Goal: Task Accomplishment & Management: Manage account settings

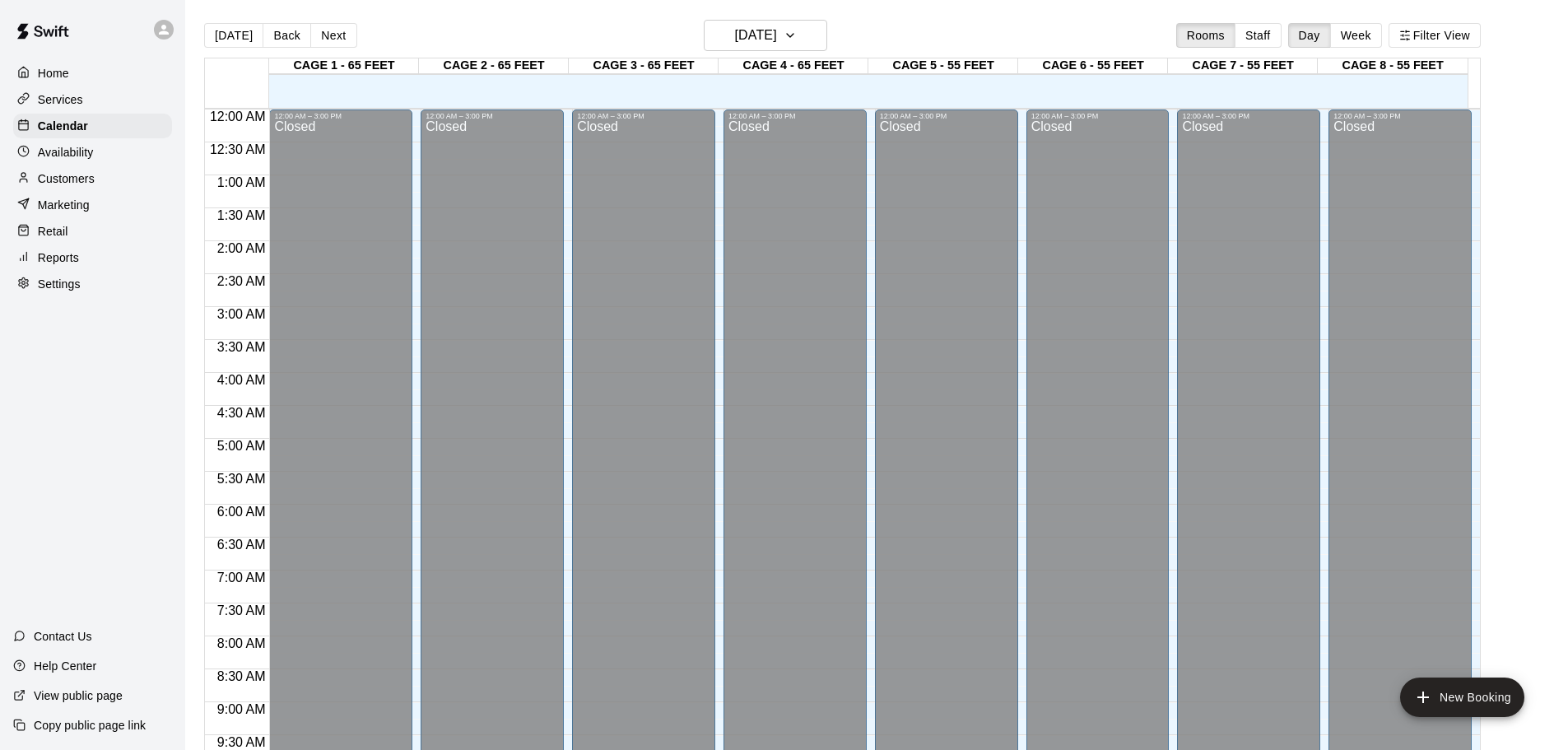
scroll to position [923, 0]
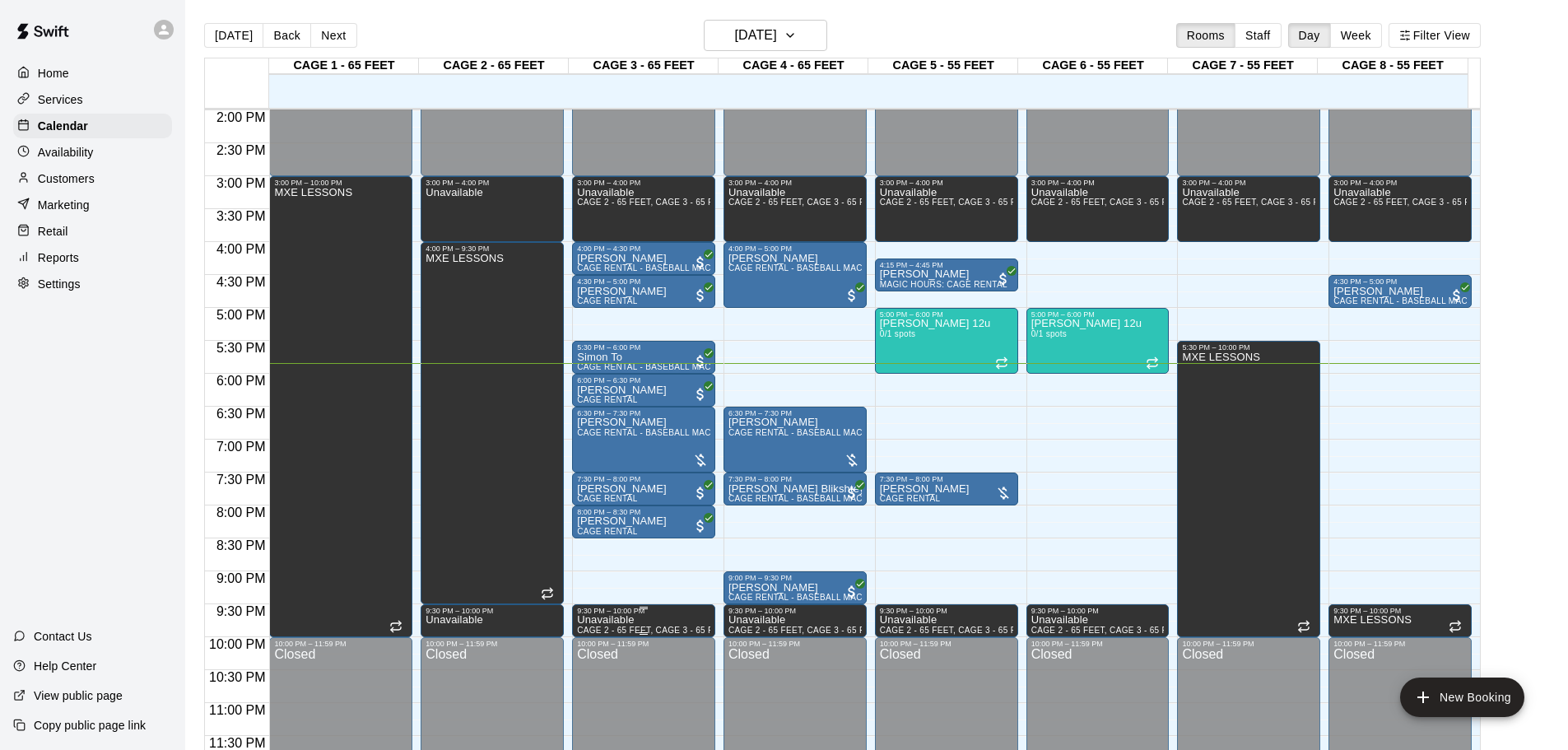
click at [661, 612] on div "9:30 PM – 10:00 PM" at bounding box center [643, 611] width 134 height 9
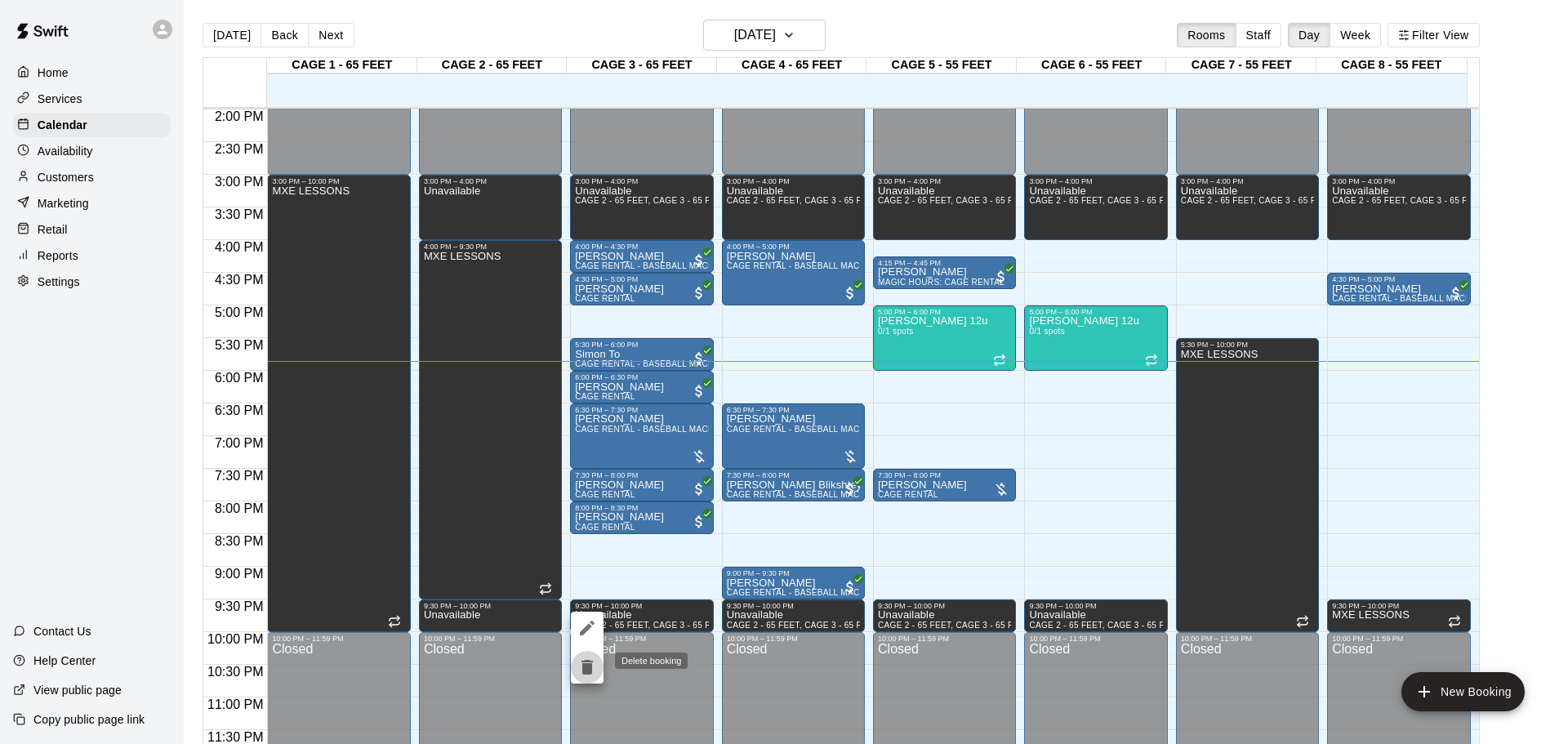
click at [587, 656] on button "delete" at bounding box center [588, 667] width 32 height 32
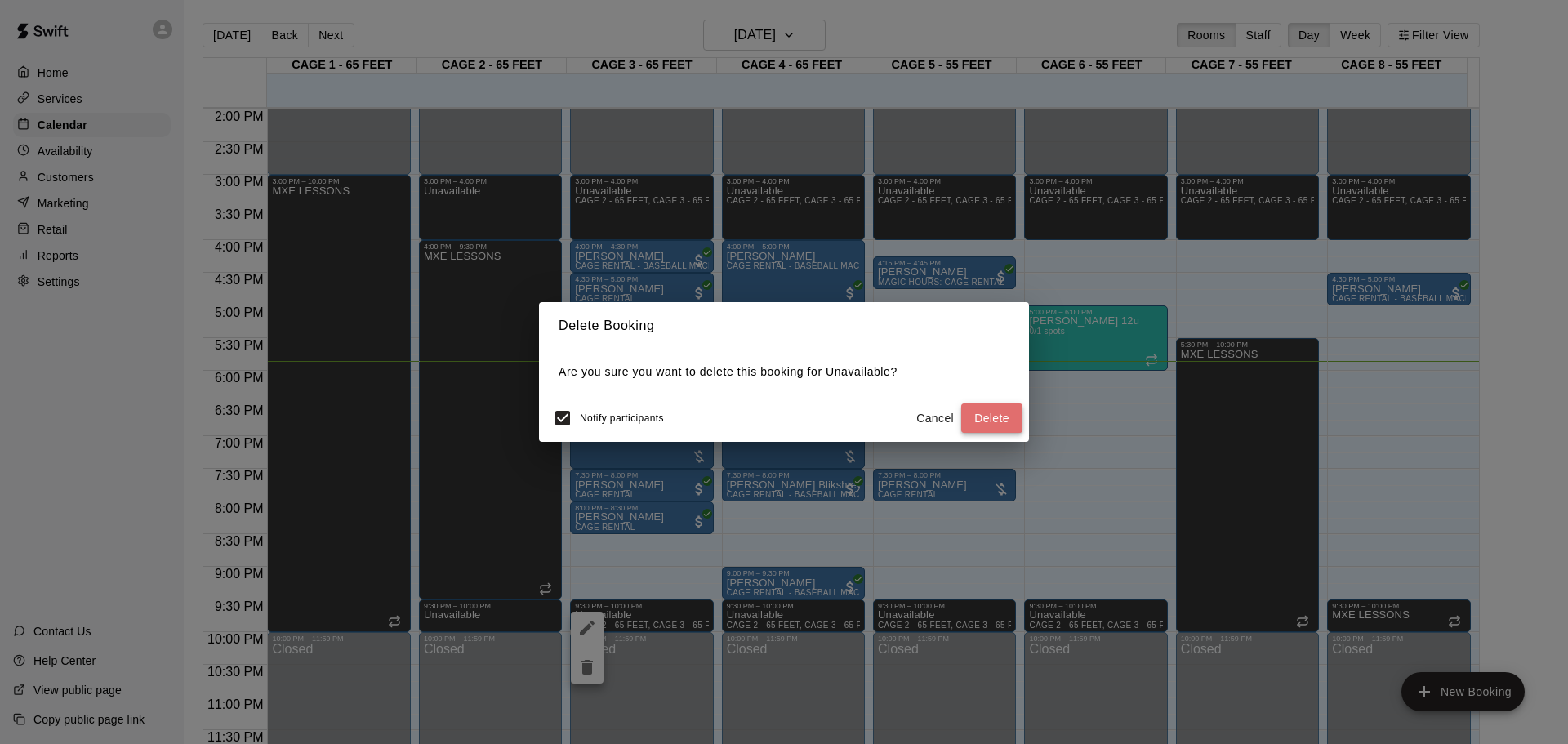
click at [1007, 412] on button "Delete" at bounding box center [992, 419] width 61 height 31
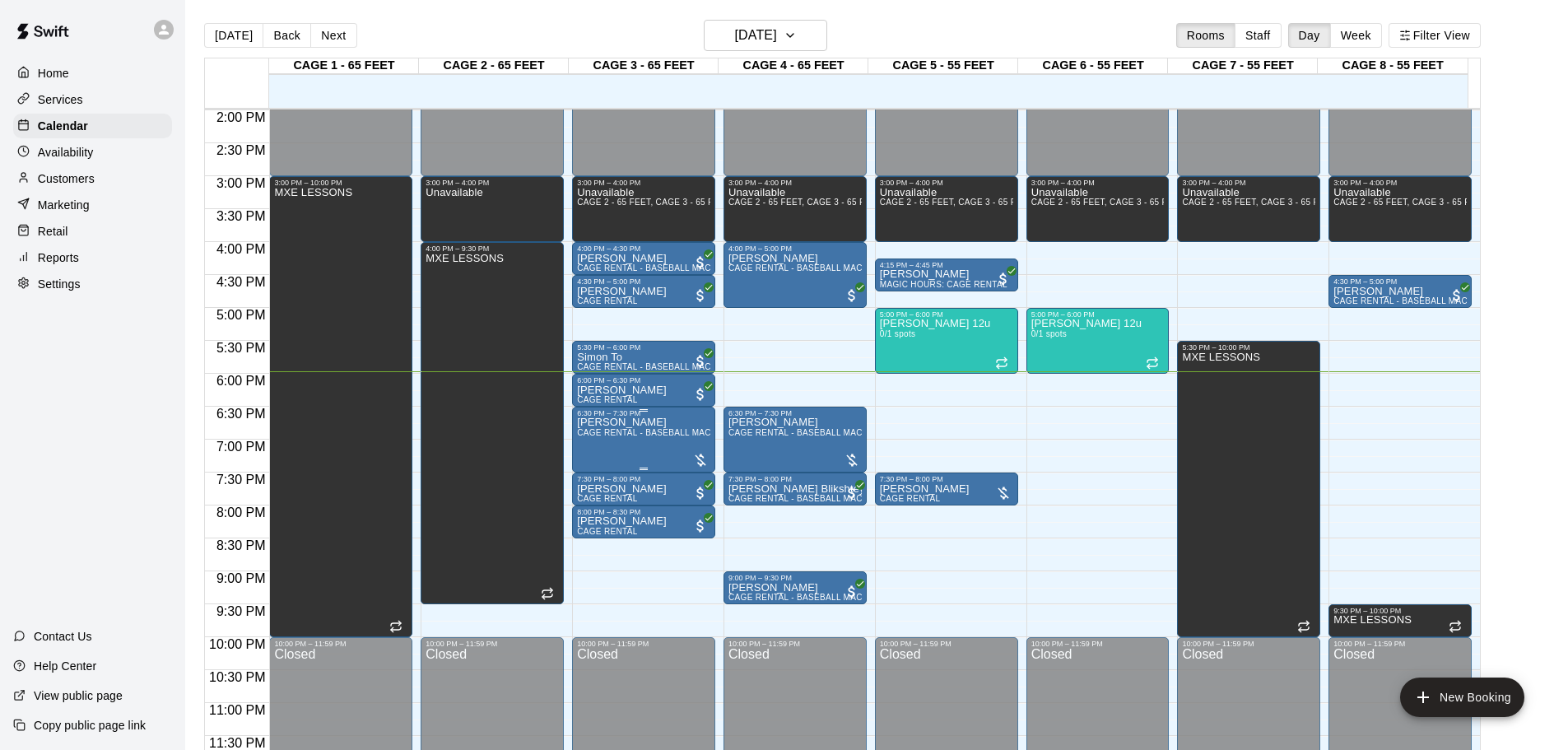
click at [696, 457] on div at bounding box center [700, 460] width 16 height 16
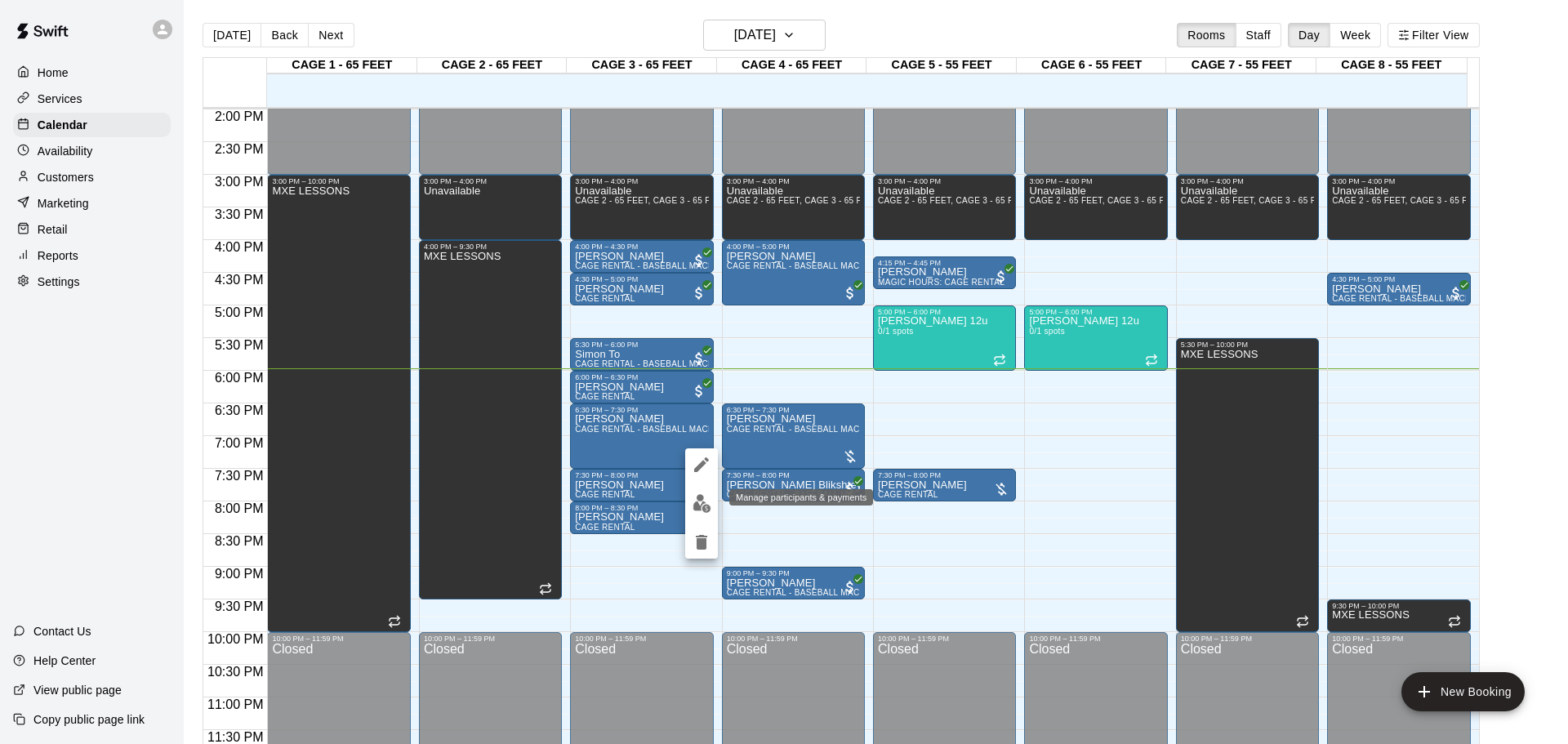
click at [703, 503] on img "edit" at bounding box center [702, 504] width 19 height 19
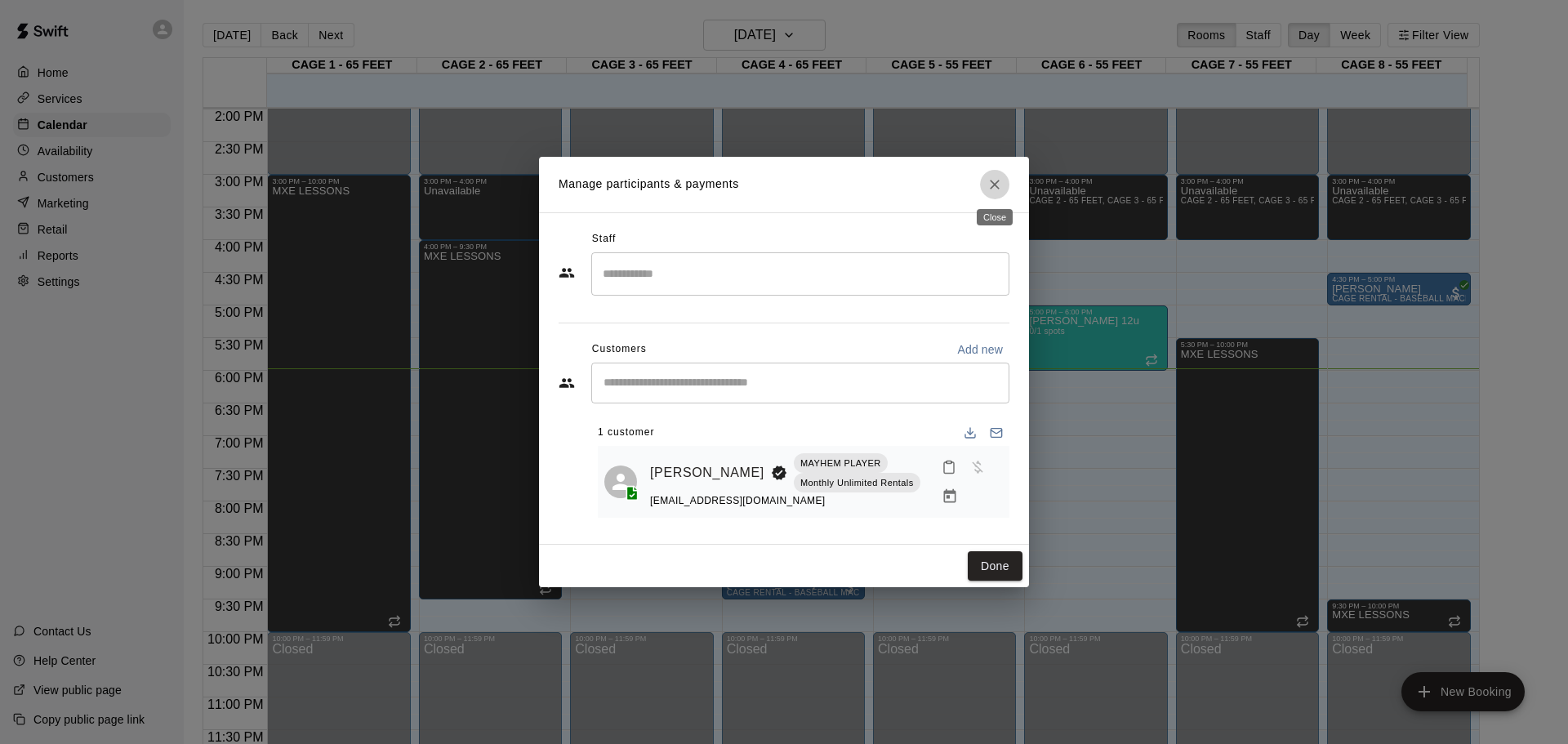
drag, startPoint x: 988, startPoint y: 178, endPoint x: 965, endPoint y: 237, distance: 63.3
click at [988, 179] on icon "Close" at bounding box center [994, 184] width 16 height 16
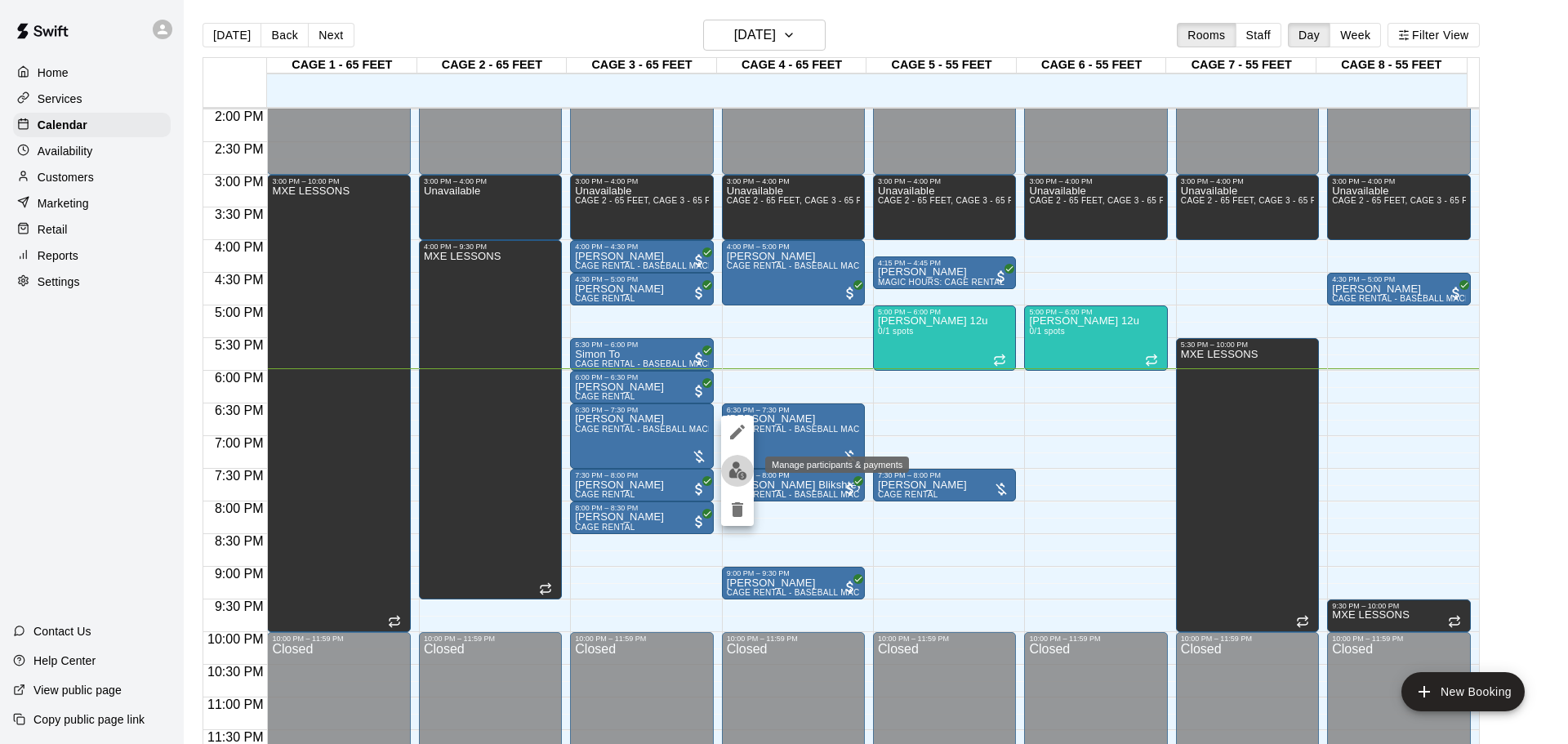
click at [735, 466] on img "edit" at bounding box center [738, 471] width 19 height 19
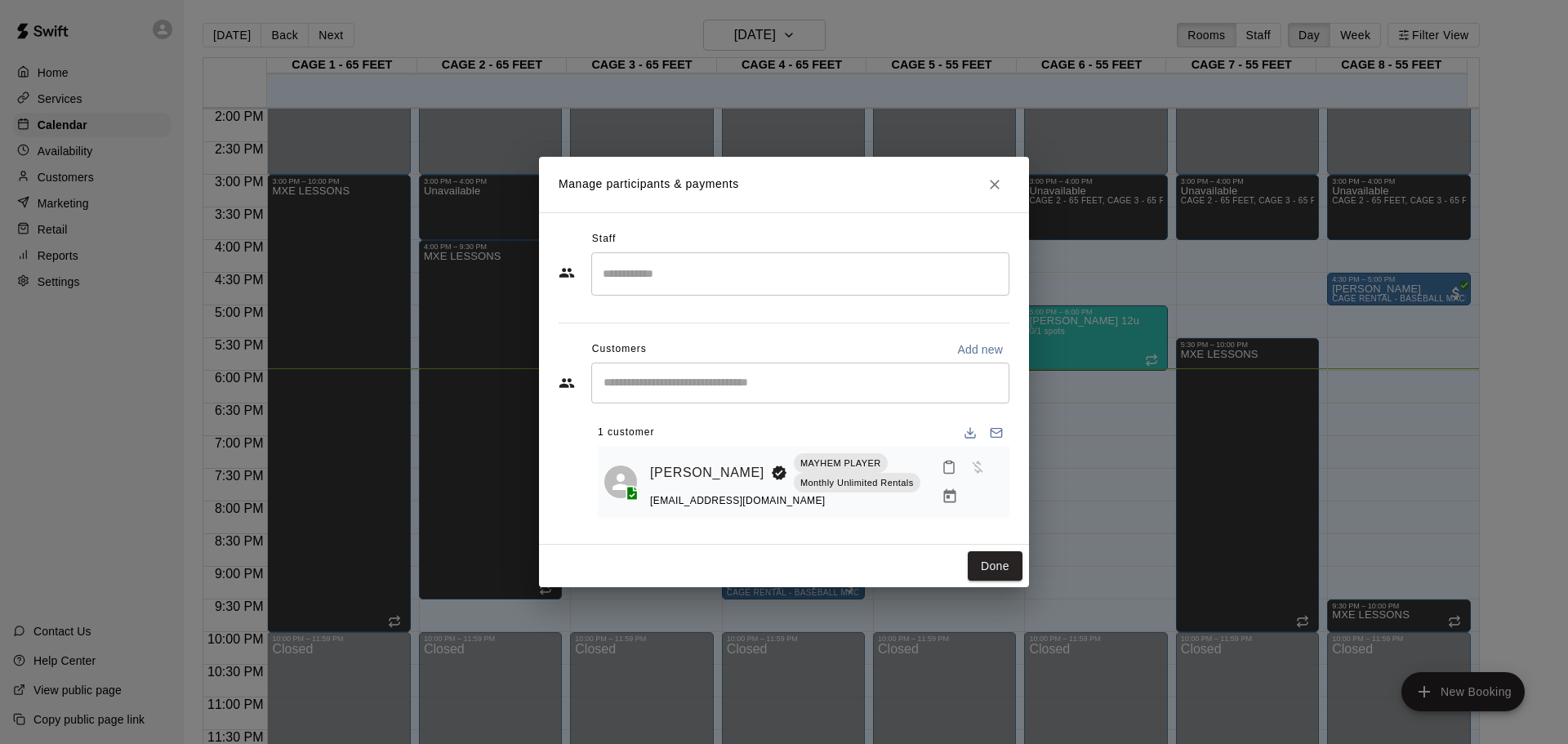
click at [947, 532] on div "Staff ​ Customers Add new ​ 1 customer [PERSON_NAME] MAYHEM PLAYER Monthly Unli…" at bounding box center [784, 379] width 490 height 332
click at [943, 500] on icon "Manage bookings & payment" at bounding box center [949, 496] width 12 height 14
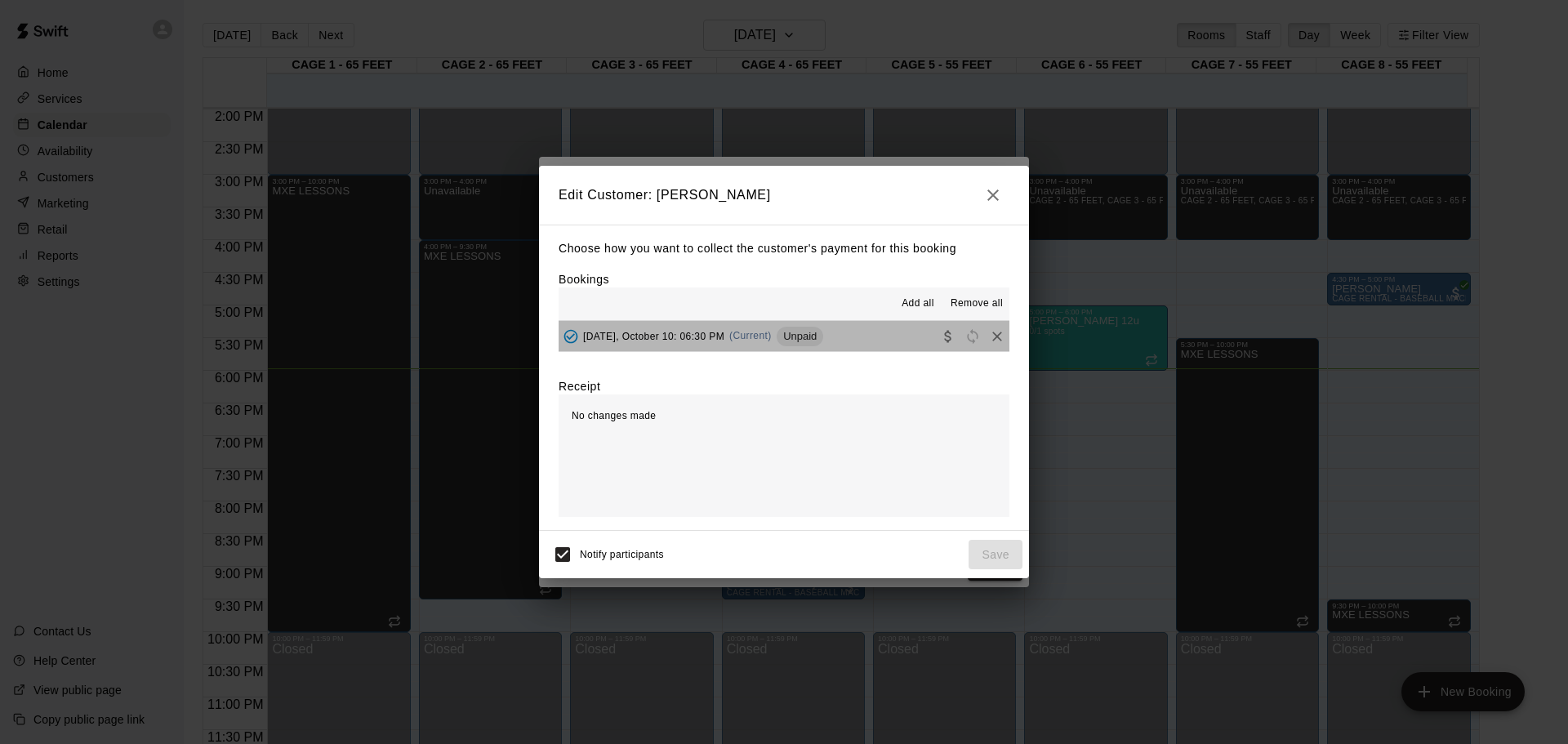
click at [803, 332] on span "Unpaid" at bounding box center [799, 336] width 47 height 12
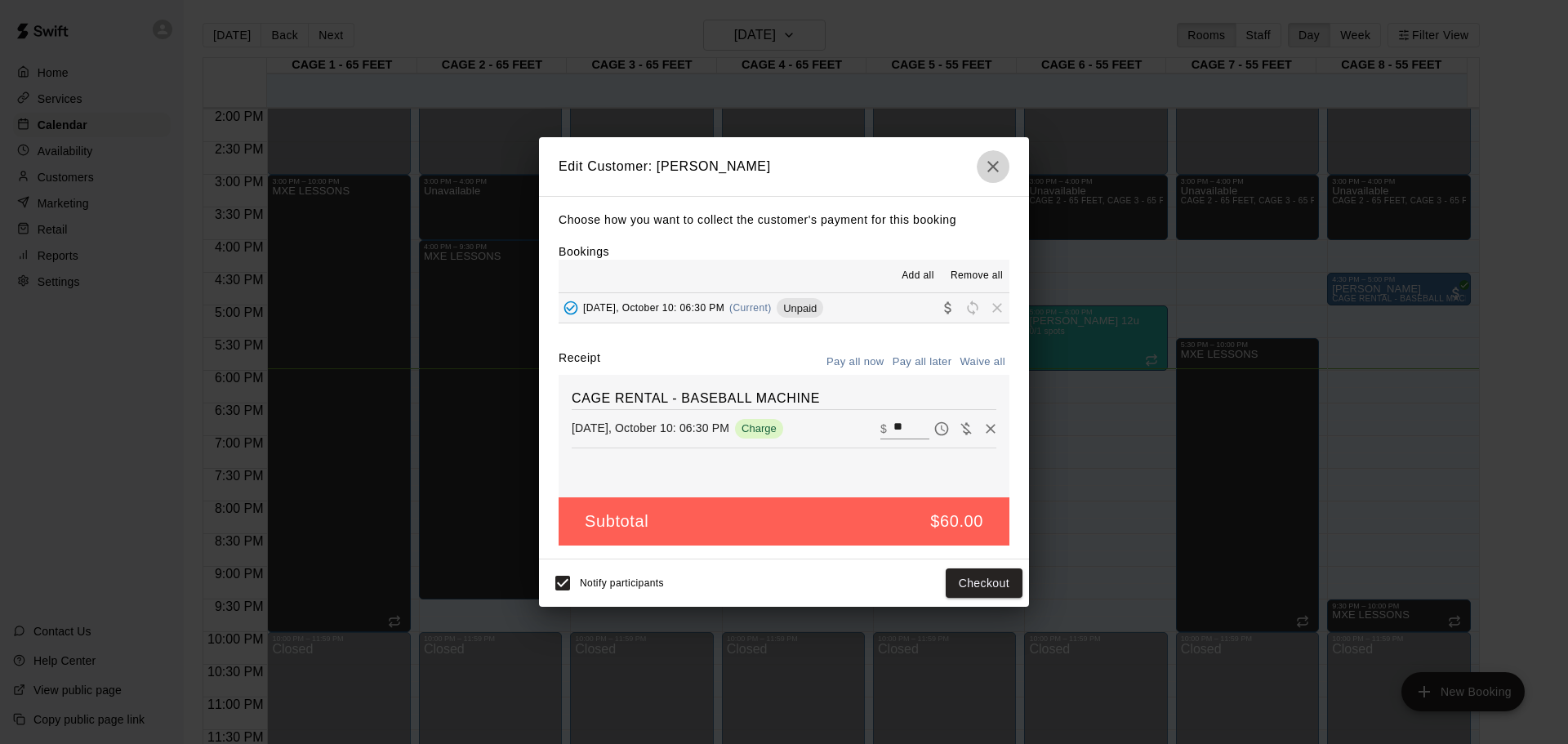
click at [1002, 165] on icon "button" at bounding box center [993, 166] width 20 height 20
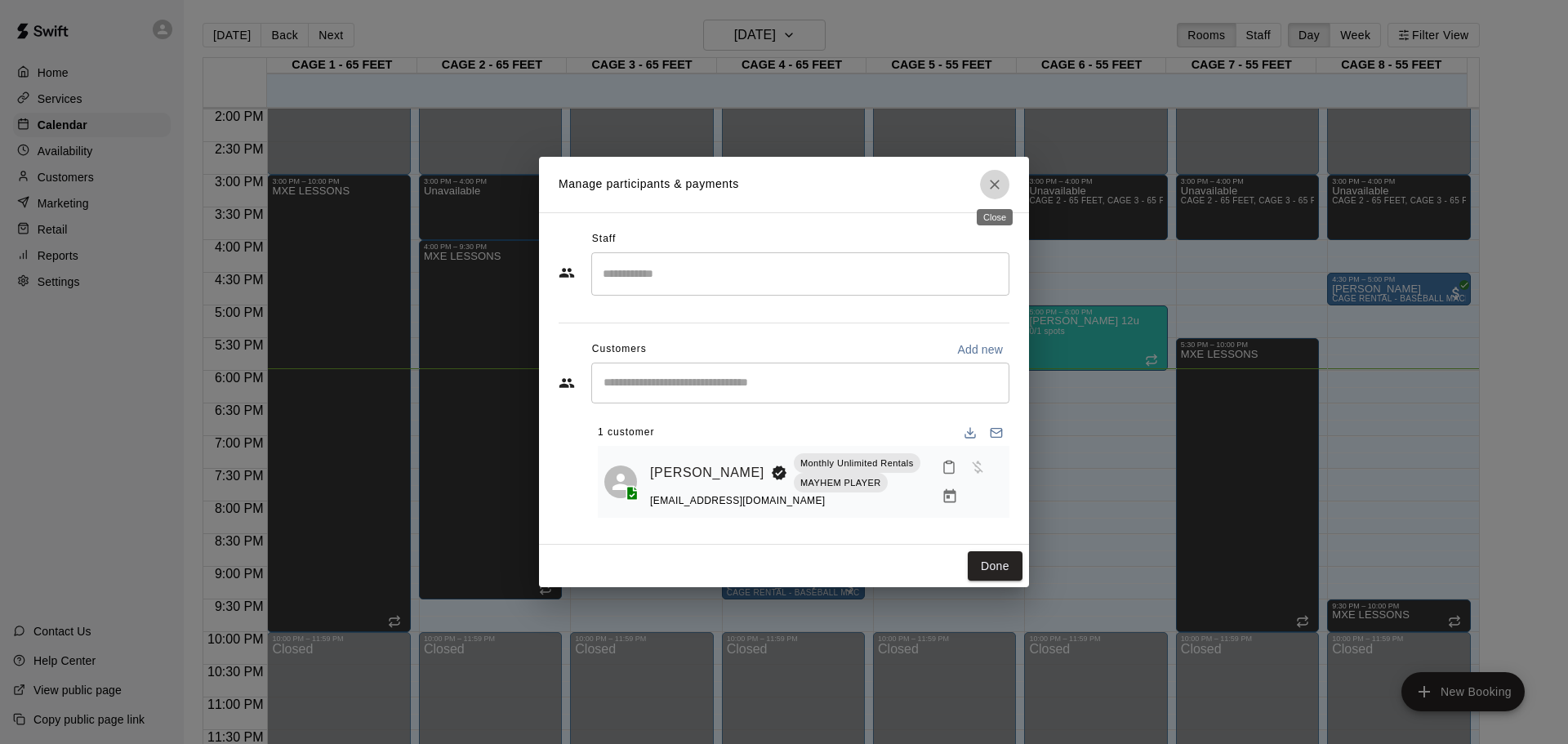
click at [1001, 187] on icon "Close" at bounding box center [994, 184] width 16 height 16
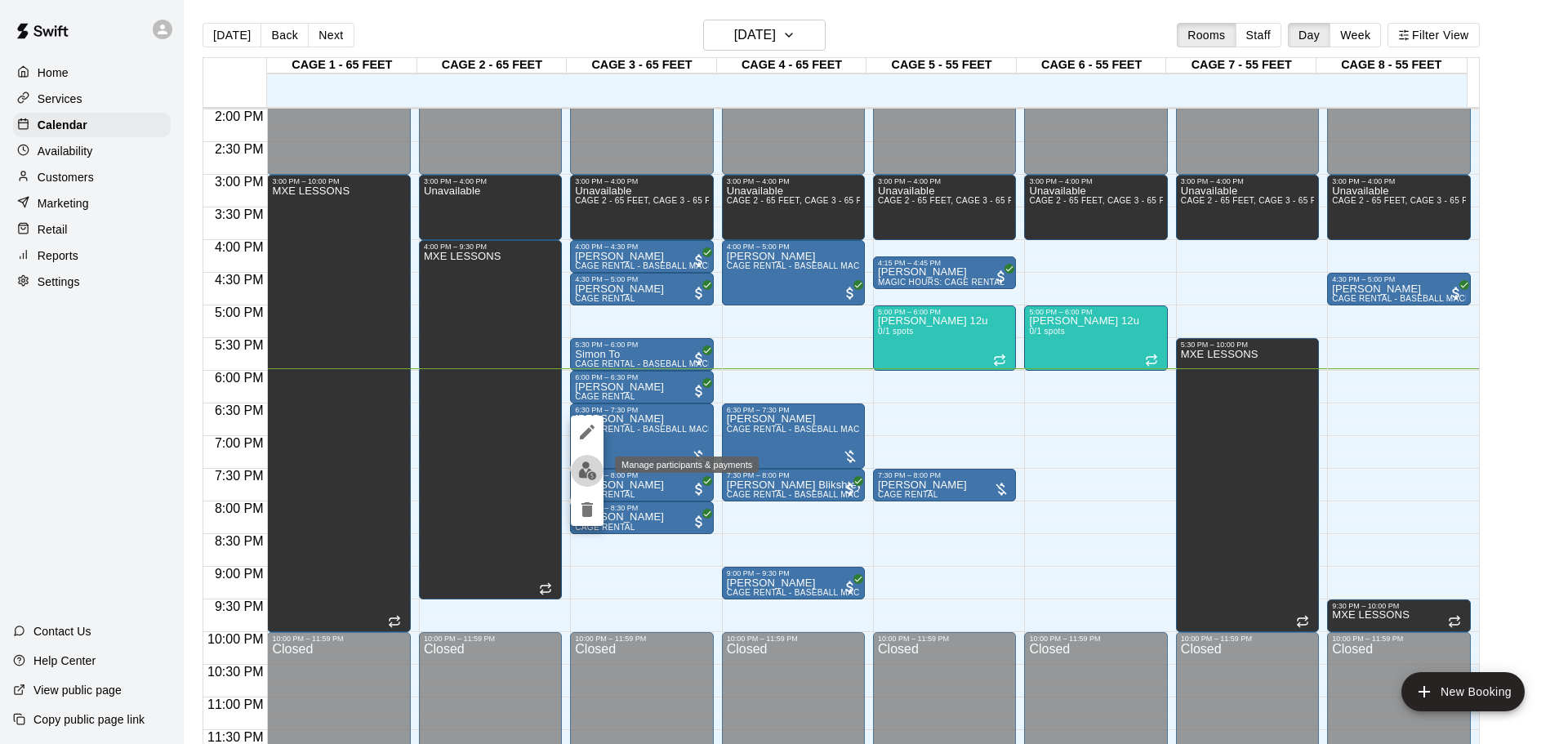
drag, startPoint x: 588, startPoint y: 471, endPoint x: 625, endPoint y: 462, distance: 38.1
click at [588, 472] on img "edit" at bounding box center [588, 471] width 19 height 19
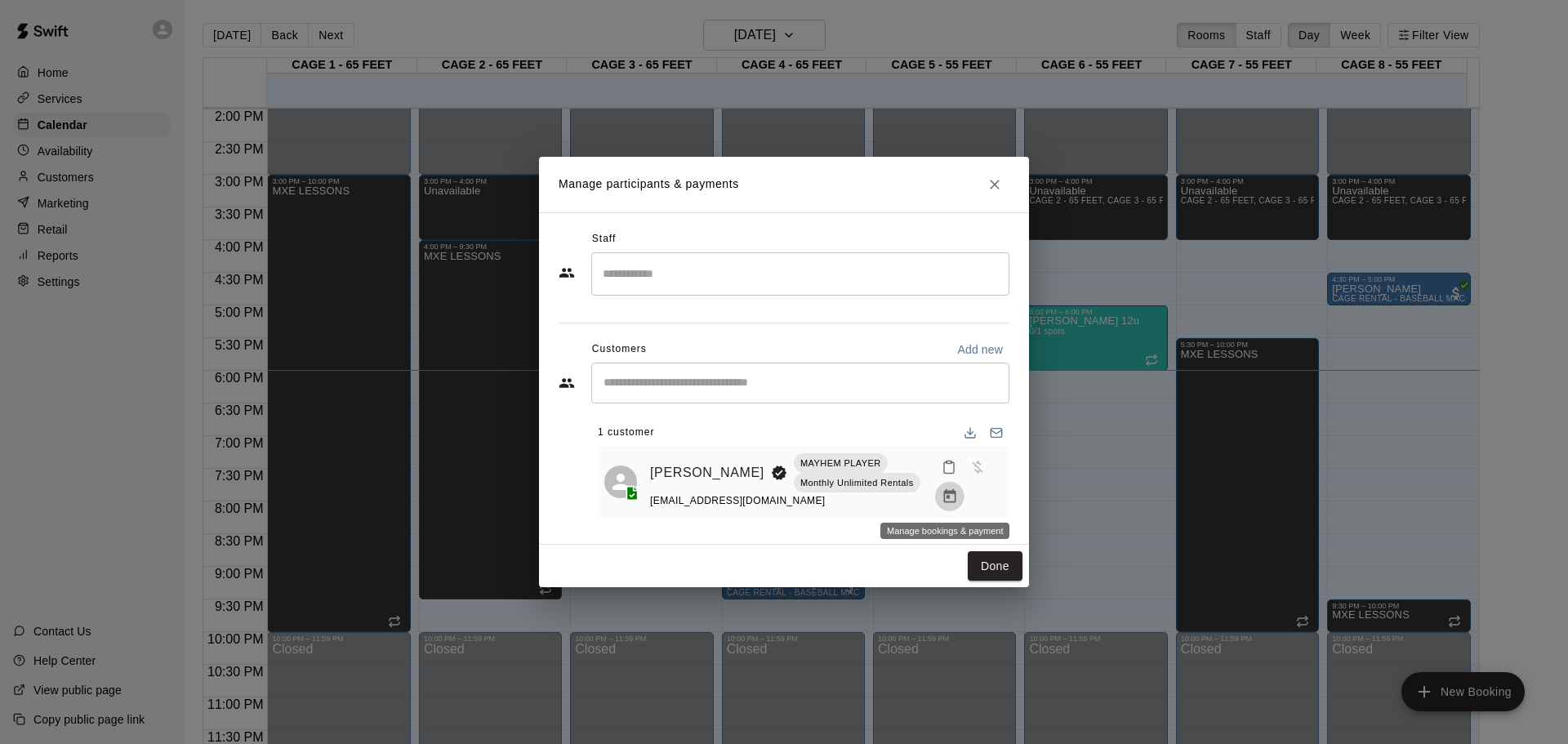
click at [943, 497] on icon "Manage bookings & payment" at bounding box center [949, 496] width 12 height 14
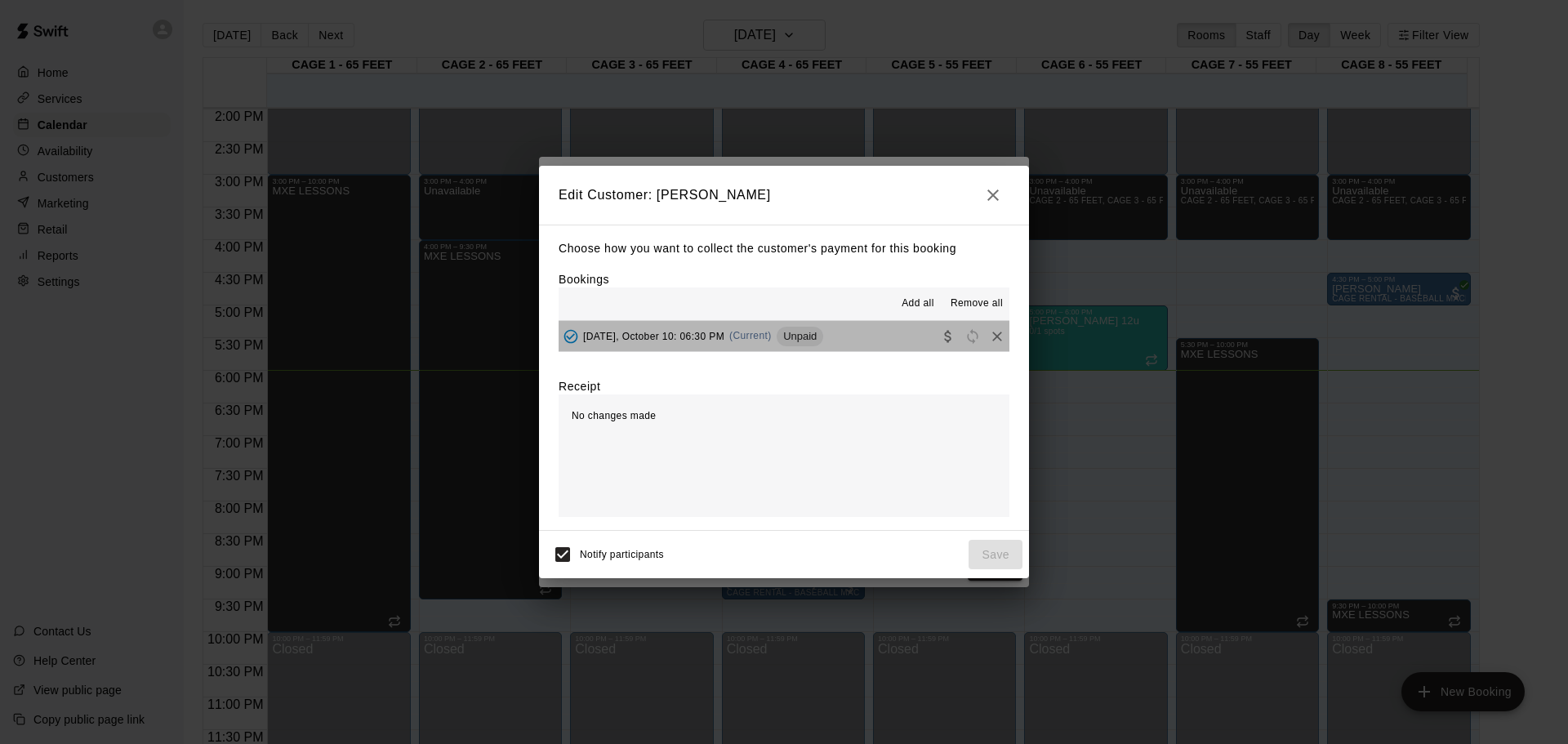
click at [792, 337] on span "Unpaid" at bounding box center [799, 336] width 47 height 12
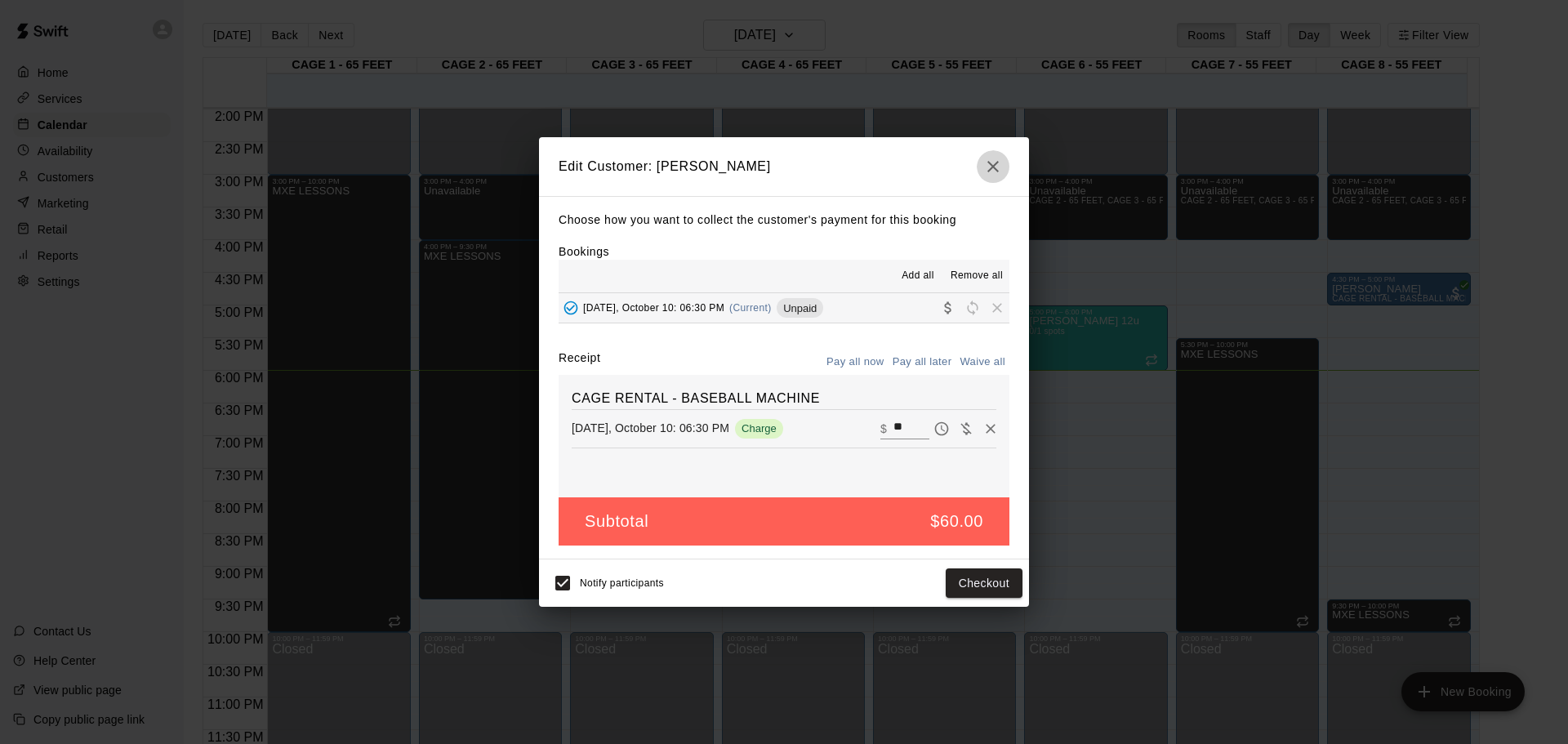
click at [997, 171] on icon "button" at bounding box center [993, 167] width 11 height 11
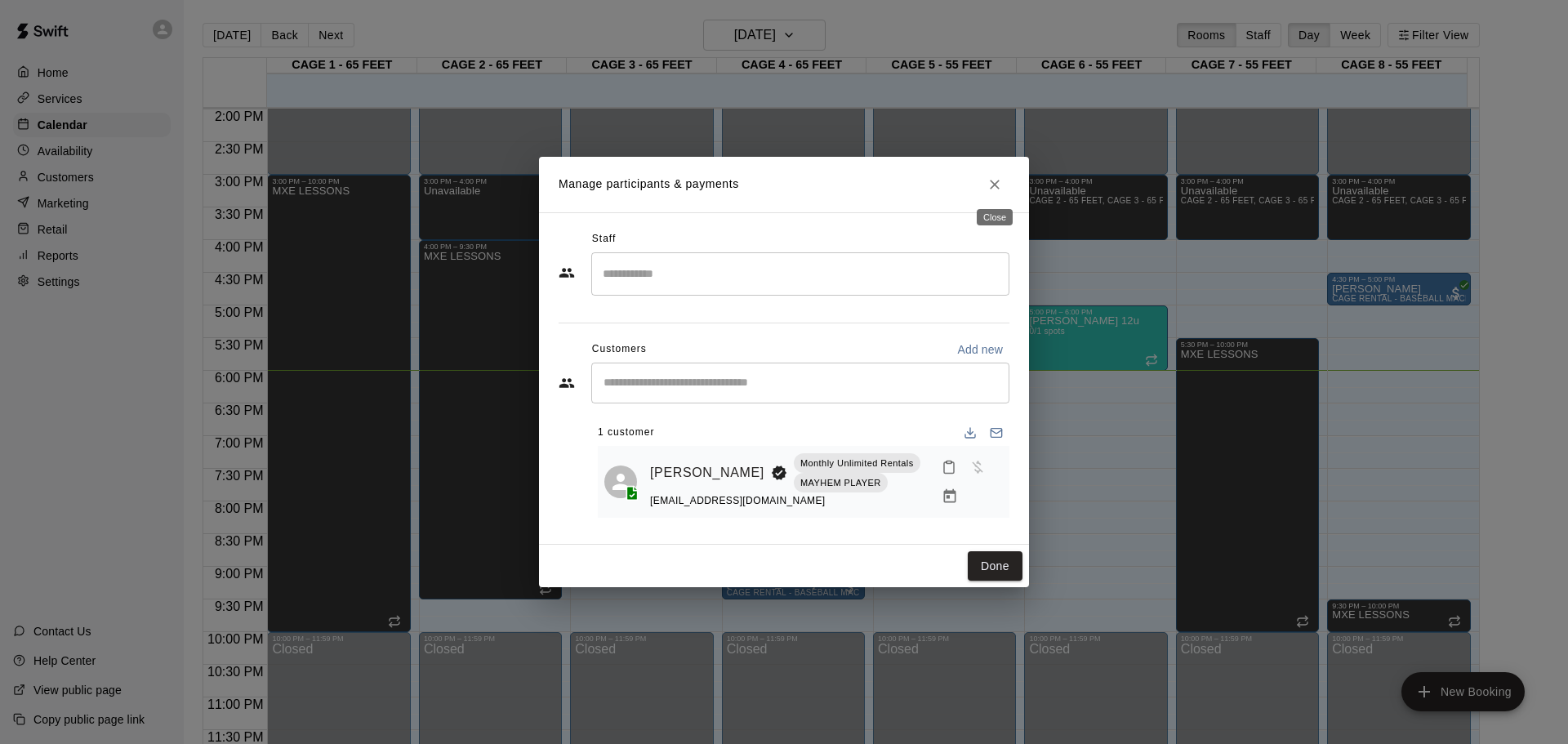
click at [997, 170] on button "Close" at bounding box center [994, 184] width 30 height 30
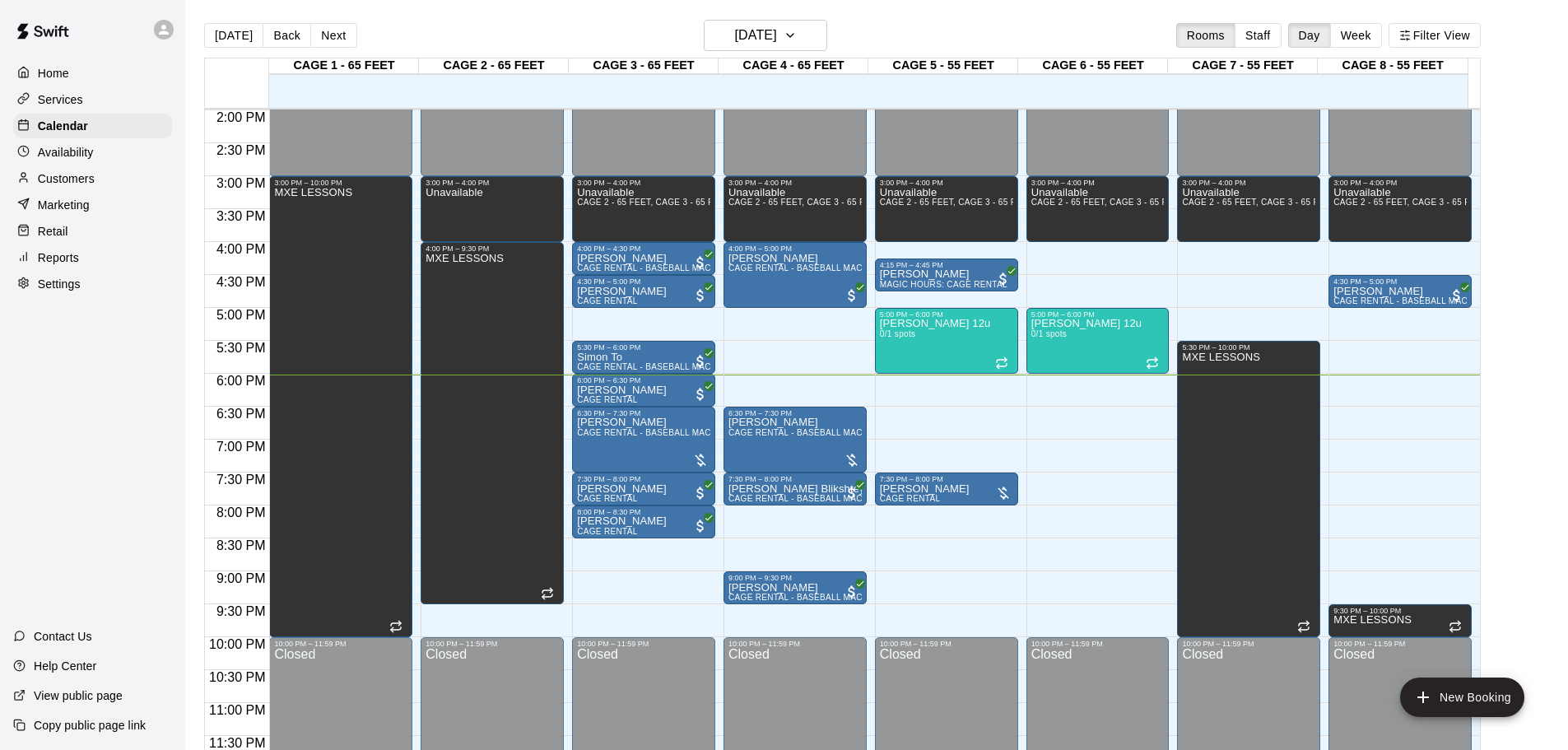
drag, startPoint x: 921, startPoint y: 387, endPoint x: -304, endPoint y: 411, distance: 1225.2
click at [797, 27] on icon "button" at bounding box center [790, 36] width 13 height 20
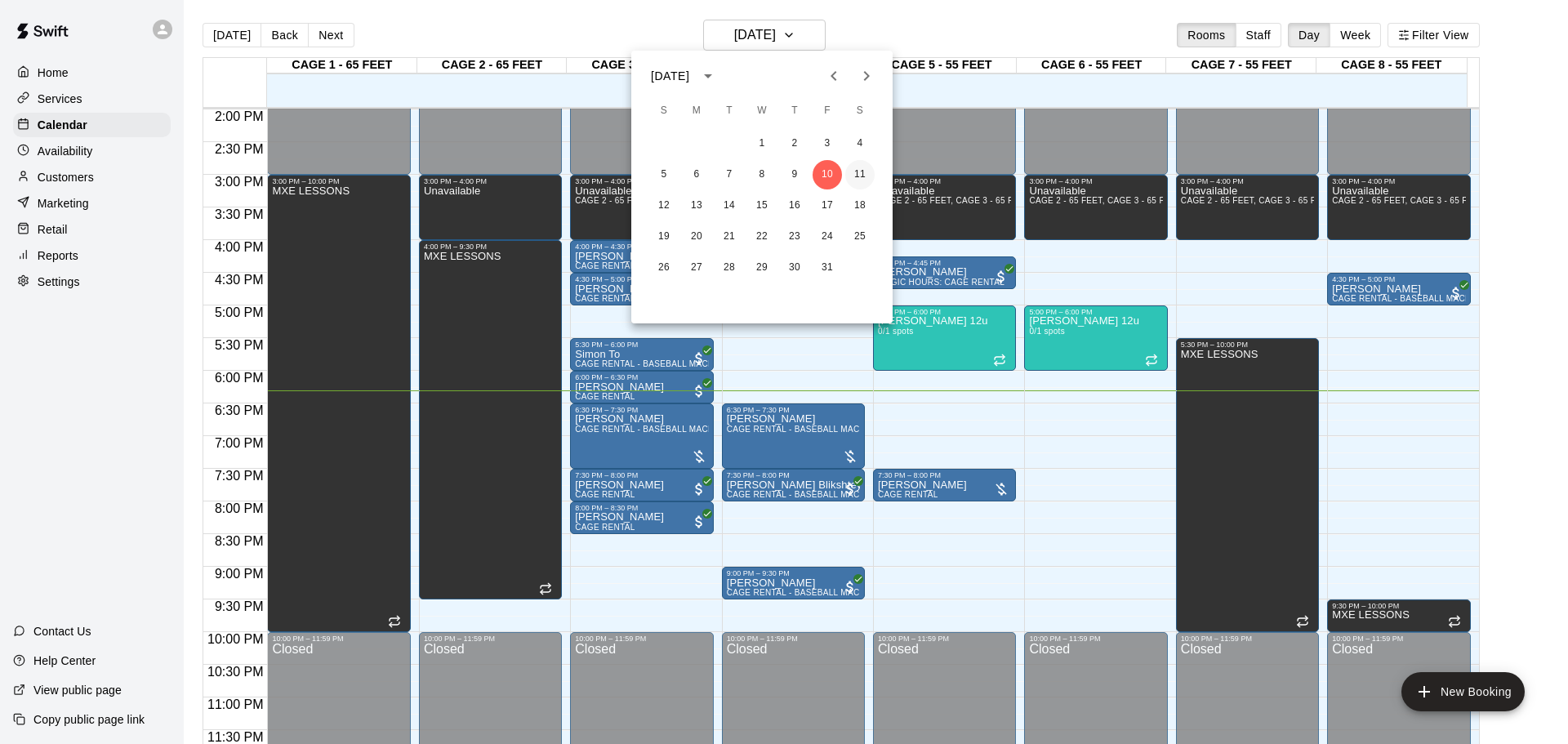
click at [857, 174] on button "11" at bounding box center [859, 175] width 30 height 30
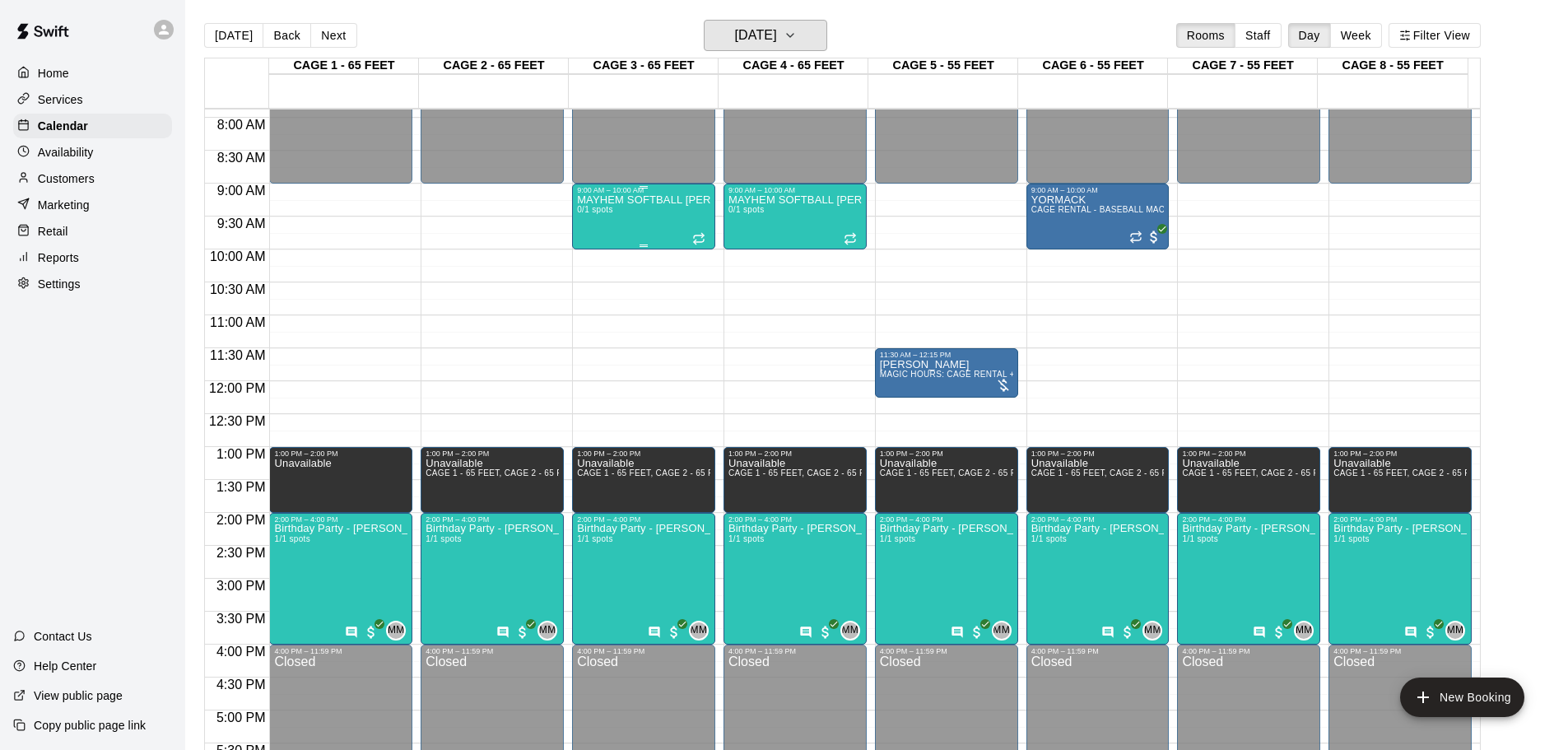
scroll to position [429, 0]
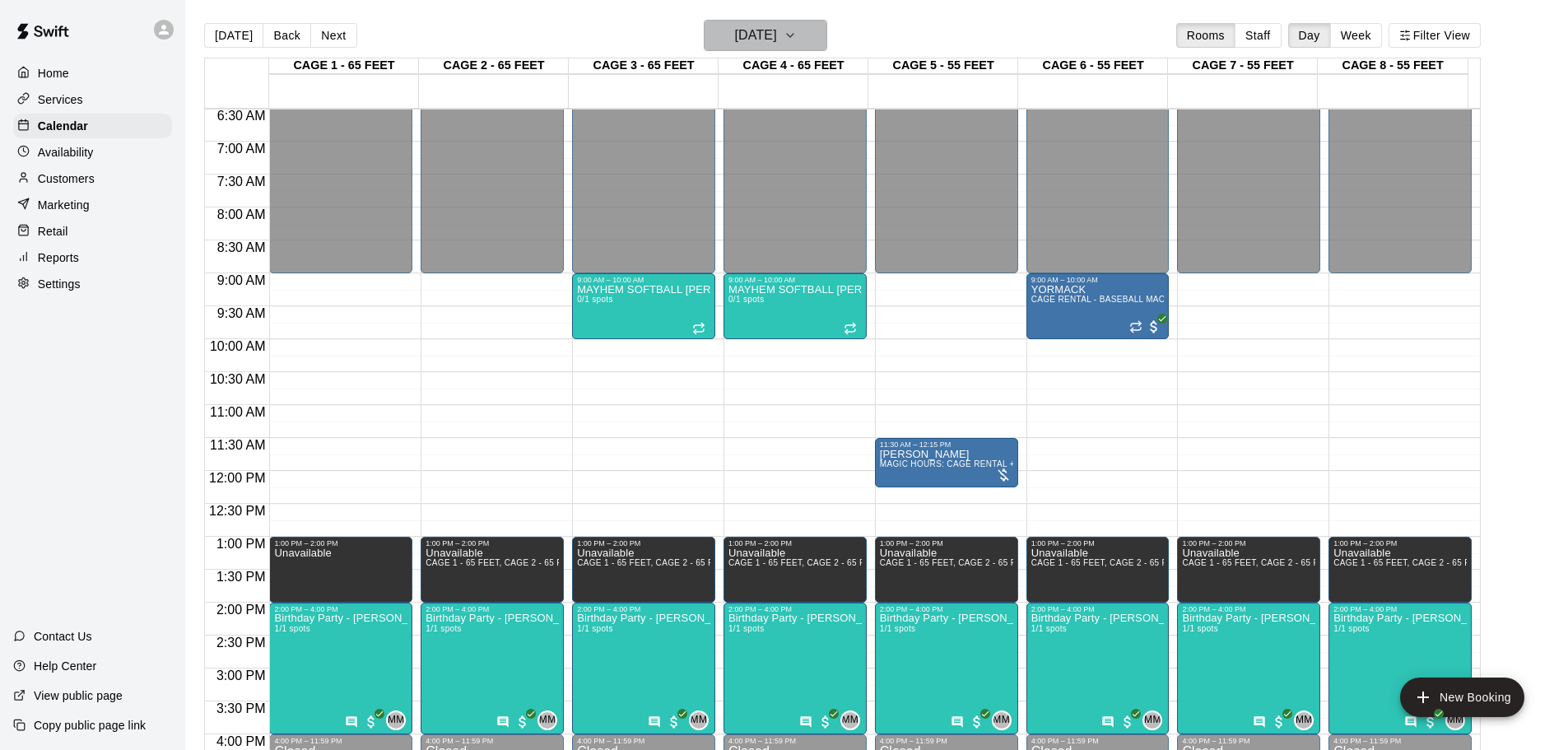
click at [828, 36] on button "[DATE]" at bounding box center [765, 36] width 123 height 32
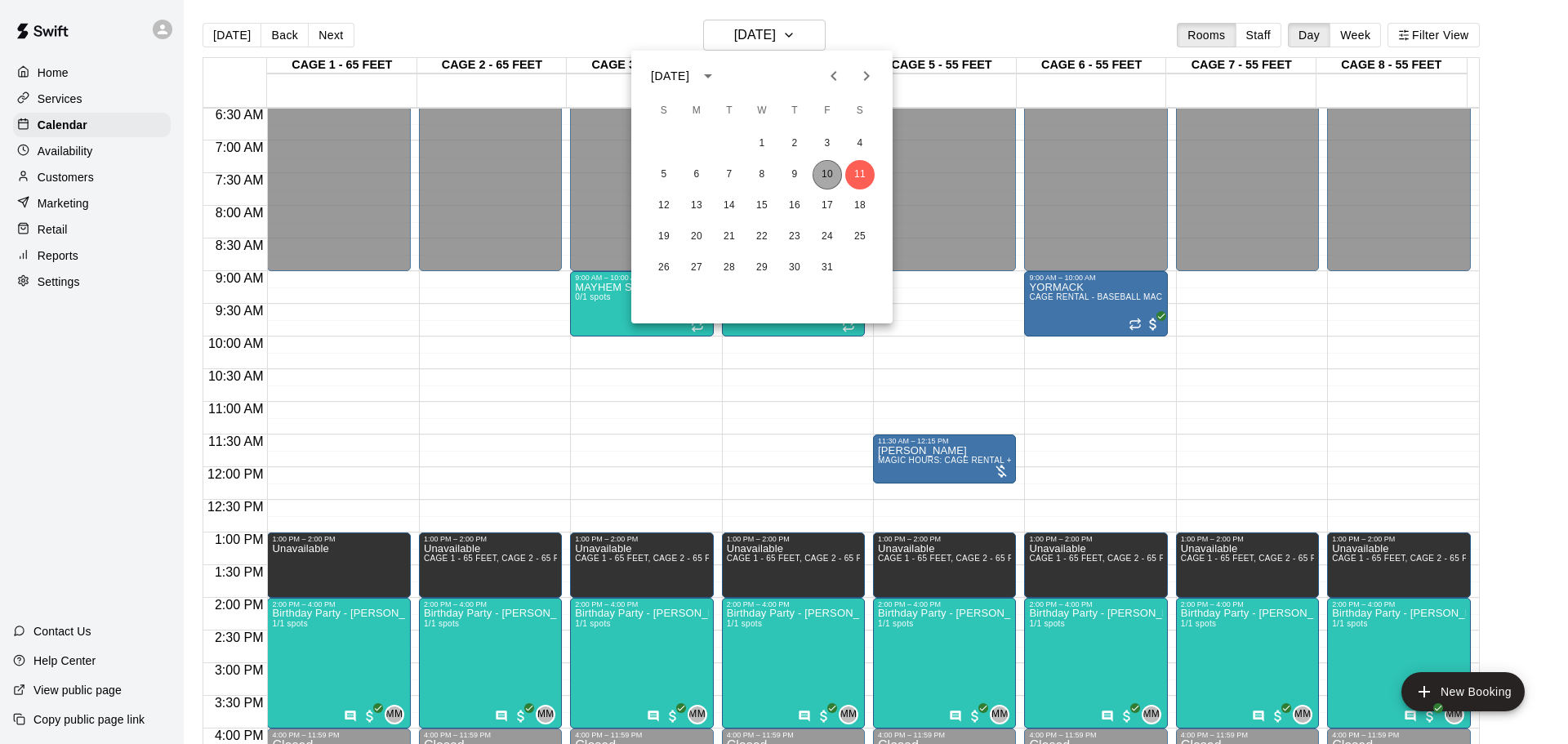
drag, startPoint x: 824, startPoint y: 167, endPoint x: 872, endPoint y: 219, distance: 70.8
click at [824, 167] on button "10" at bounding box center [827, 175] width 30 height 30
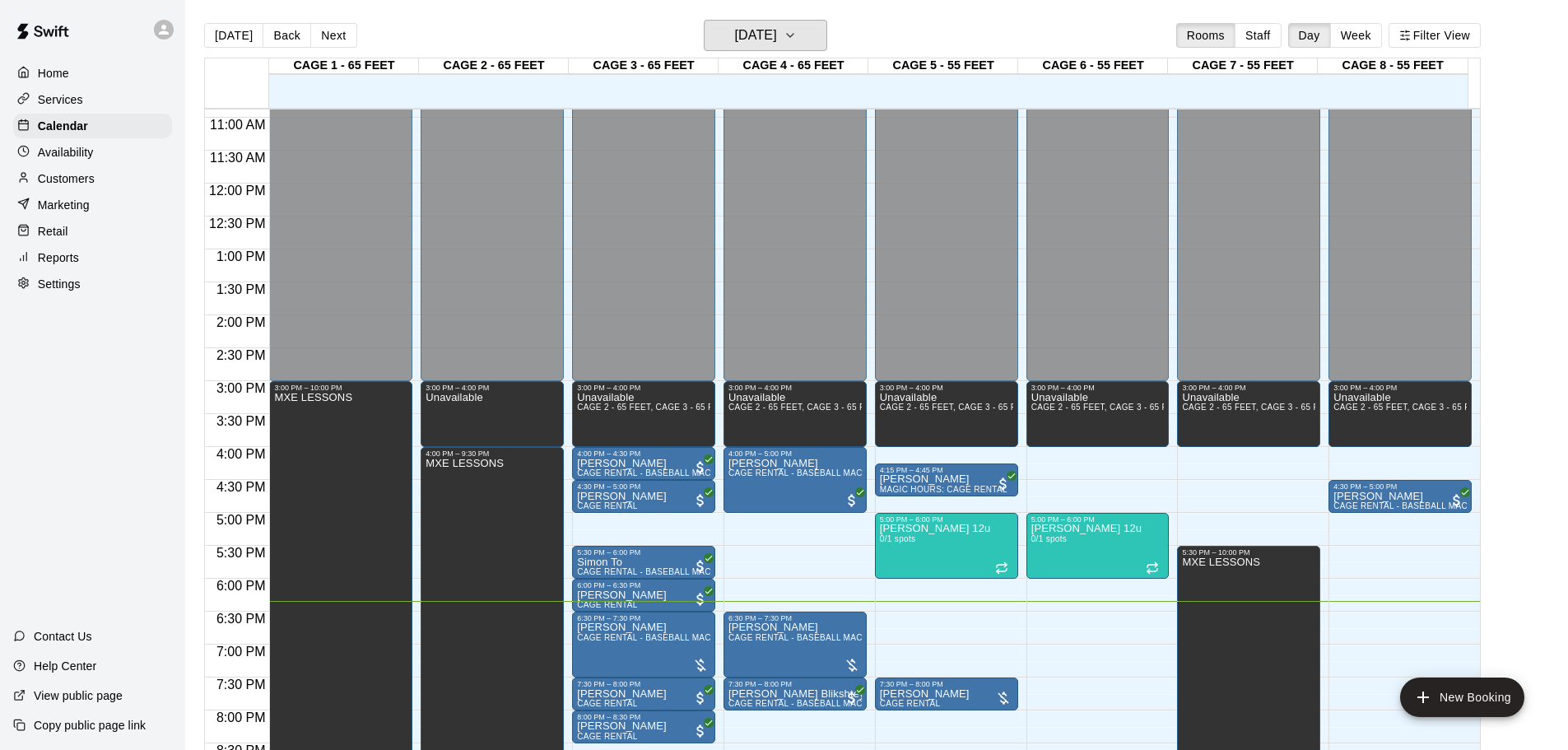
scroll to position [923, 0]
